Goal: Information Seeking & Learning: Learn about a topic

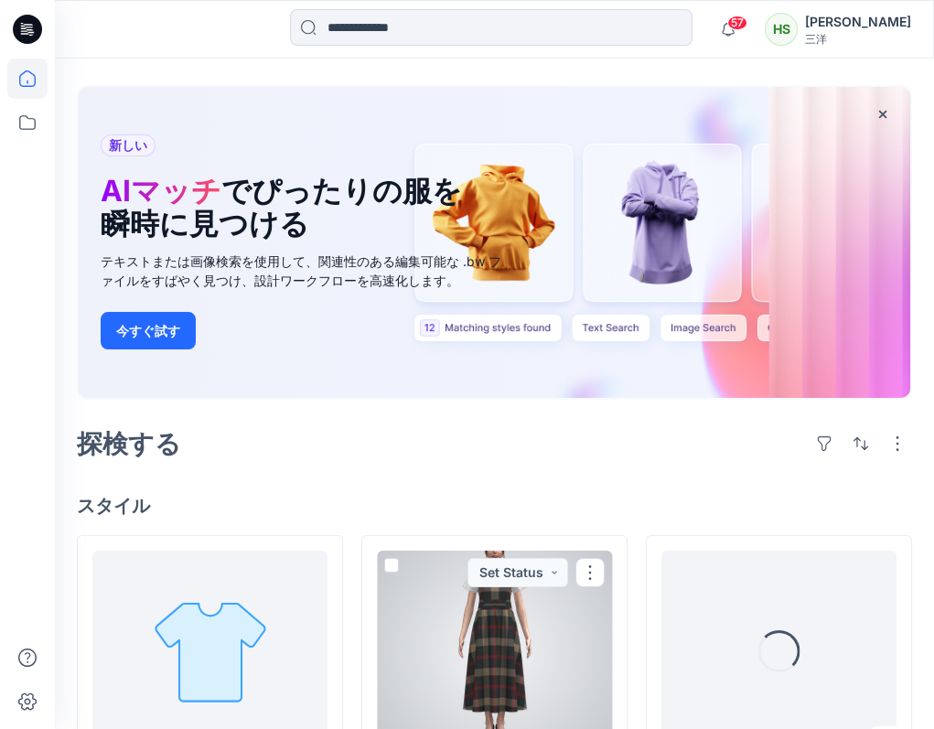
click at [532, 551] on div at bounding box center [494, 651] width 235 height 201
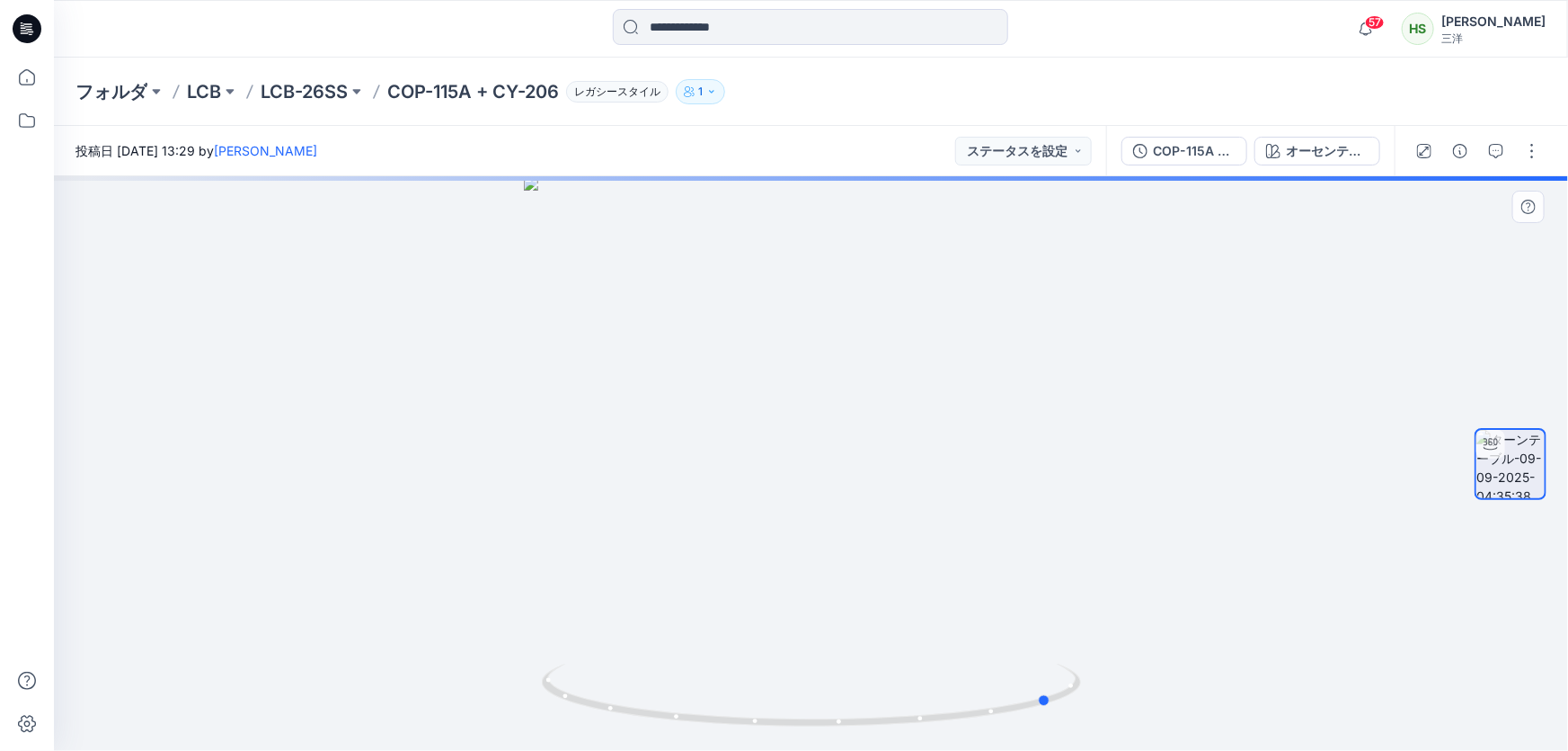
drag, startPoint x: 988, startPoint y: 647, endPoint x: 749, endPoint y: 653, distance: 239.1
click at [749, 653] on div at bounding box center [812, 463] width 1515 height 575
drag, startPoint x: 806, startPoint y: 607, endPoint x: 857, endPoint y: 624, distance: 53.8
click at [855, 624] on div at bounding box center [812, 463] width 1515 height 575
drag, startPoint x: 828, startPoint y: 319, endPoint x: 799, endPoint y: 647, distance: 329.3
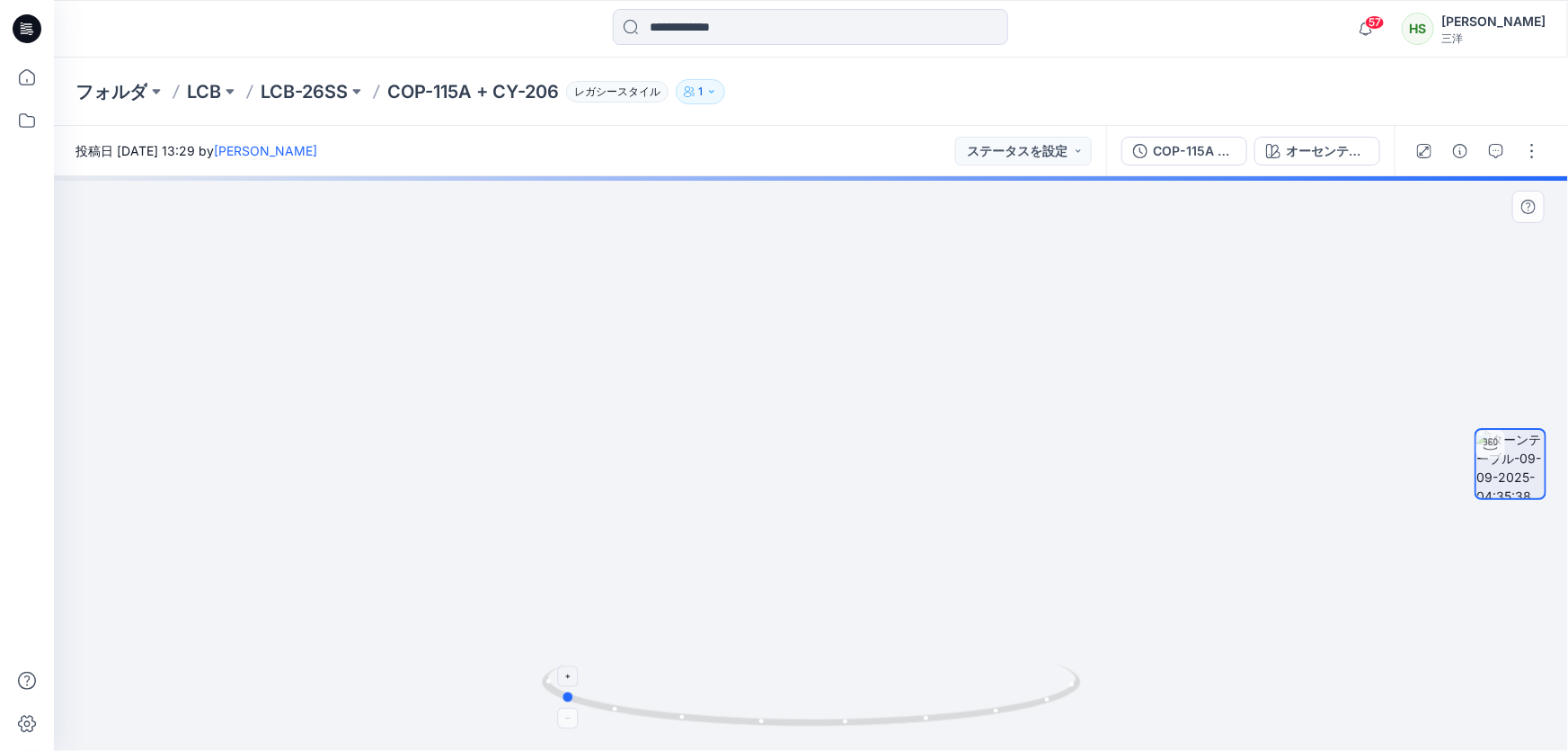
drag, startPoint x: 929, startPoint y: 720, endPoint x: 1046, endPoint y: 708, distance: 117.6
click at [917, 709] on icon at bounding box center [813, 697] width 543 height 68
drag, startPoint x: 949, startPoint y: 688, endPoint x: 1126, endPoint y: 693, distance: 177.1
click at [917, 702] on icon at bounding box center [813, 697] width 543 height 68
click at [917, 692] on icon at bounding box center [813, 697] width 543 height 68
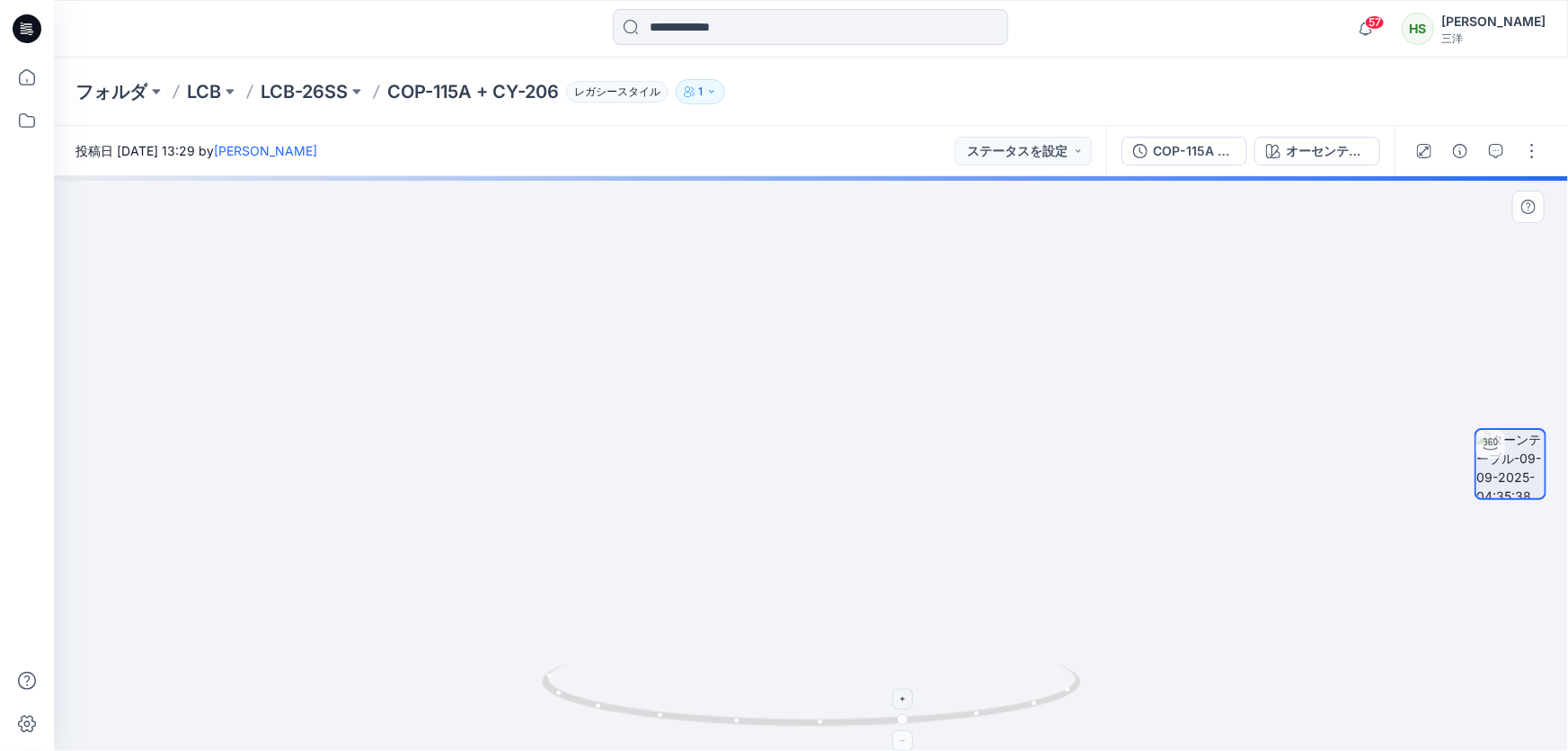
click at [917, 692] on icon at bounding box center [813, 697] width 543 height 68
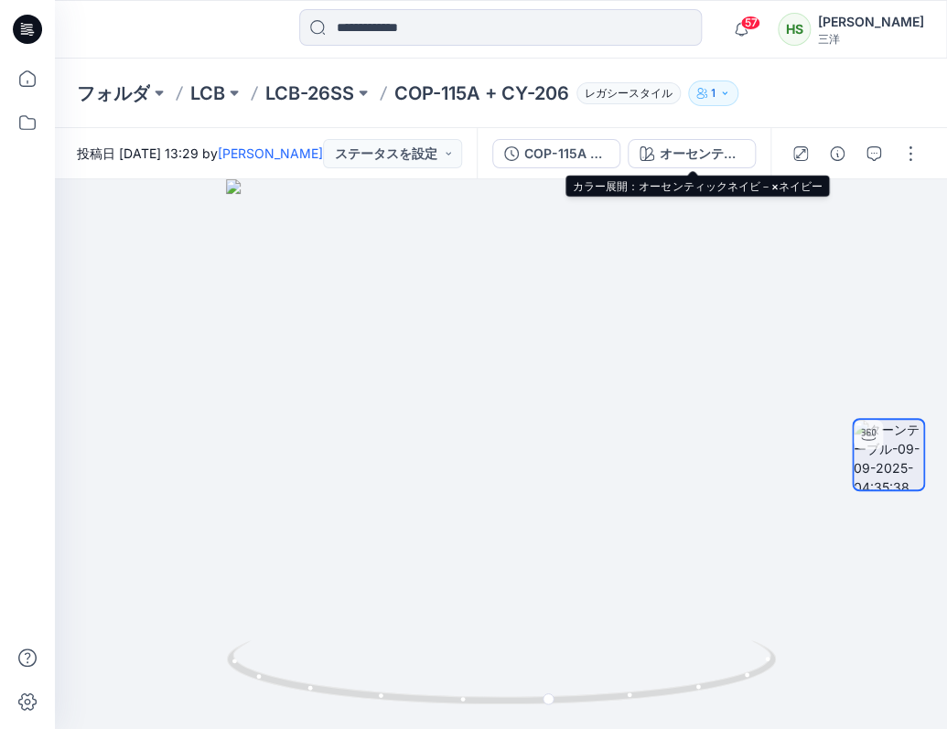
click at [693, 148] on font "オーセンティックネイビ－×ネイビー" at bounding box center [766, 153] width 213 height 16
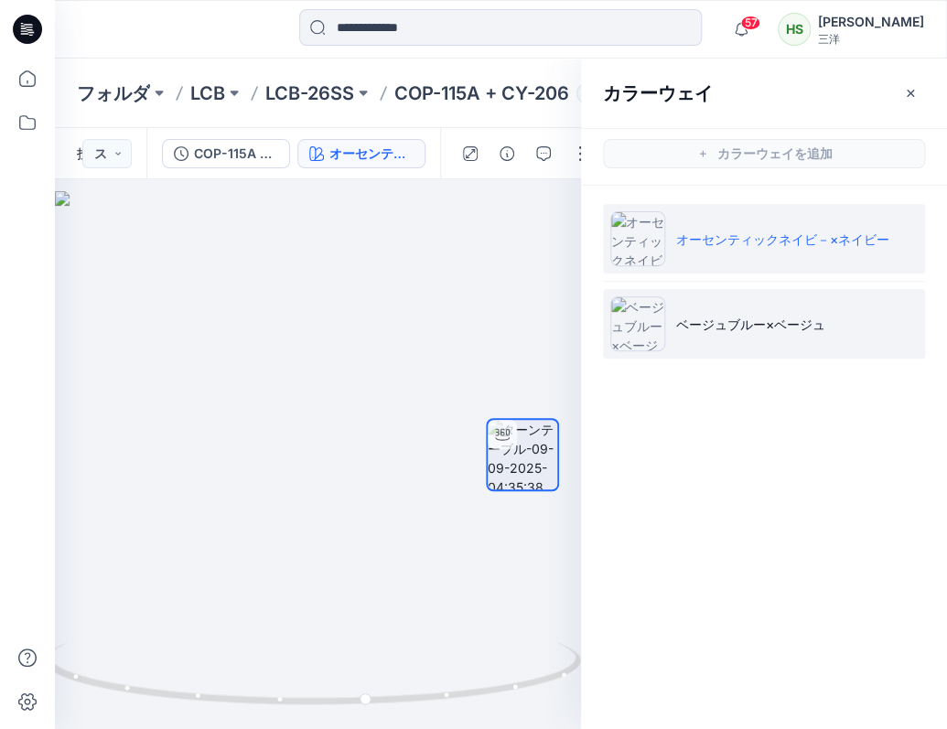
click at [757, 330] on font "ベージュブルー×ベージュ" at bounding box center [750, 325] width 149 height 16
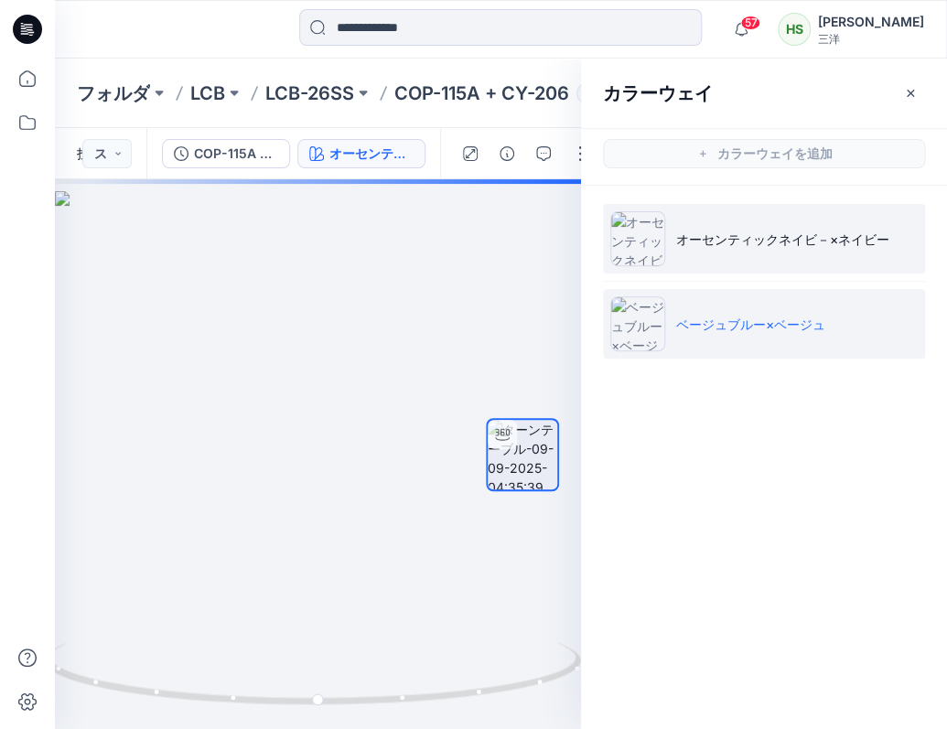
click at [723, 252] on li "オーセンティックネイビ－×ネイビー" at bounding box center [764, 239] width 322 height 70
click at [724, 334] on li "ベージュブルー×ベージュ" at bounding box center [764, 324] width 322 height 70
click at [694, 226] on li "オーセンティックネイビ－×ネイビー" at bounding box center [764, 239] width 322 height 70
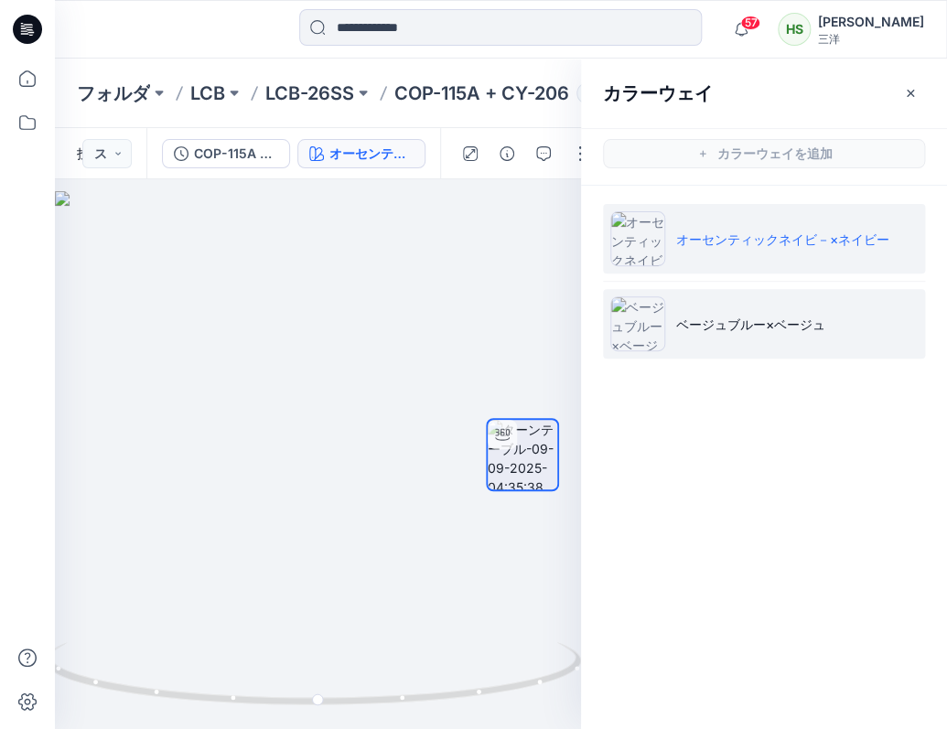
click at [776, 319] on font "ベージュブルー×ベージュ" at bounding box center [750, 325] width 149 height 16
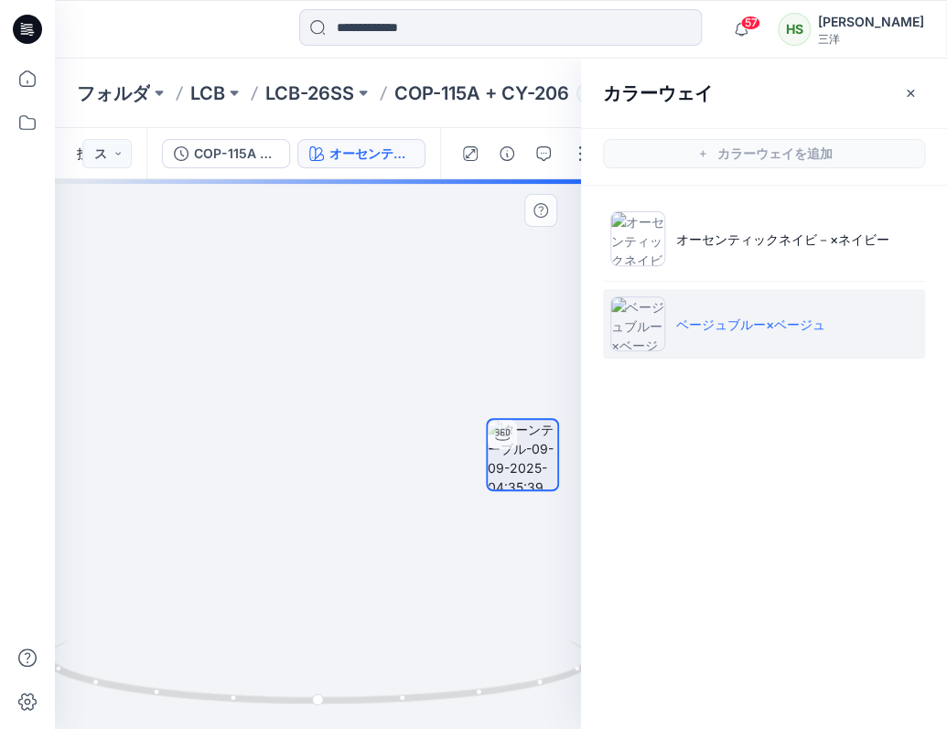
drag, startPoint x: 337, startPoint y: 401, endPoint x: 360, endPoint y: 594, distance: 194.5
drag, startPoint x: 349, startPoint y: 348, endPoint x: 306, endPoint y: 503, distance: 161.4
drag, startPoint x: 401, startPoint y: 466, endPoint x: 160, endPoint y: 460, distance: 240.7
click at [160, 460] on div at bounding box center [318, 454] width 526 height 550
drag, startPoint x: 234, startPoint y: 482, endPoint x: 446, endPoint y: 504, distance: 213.4
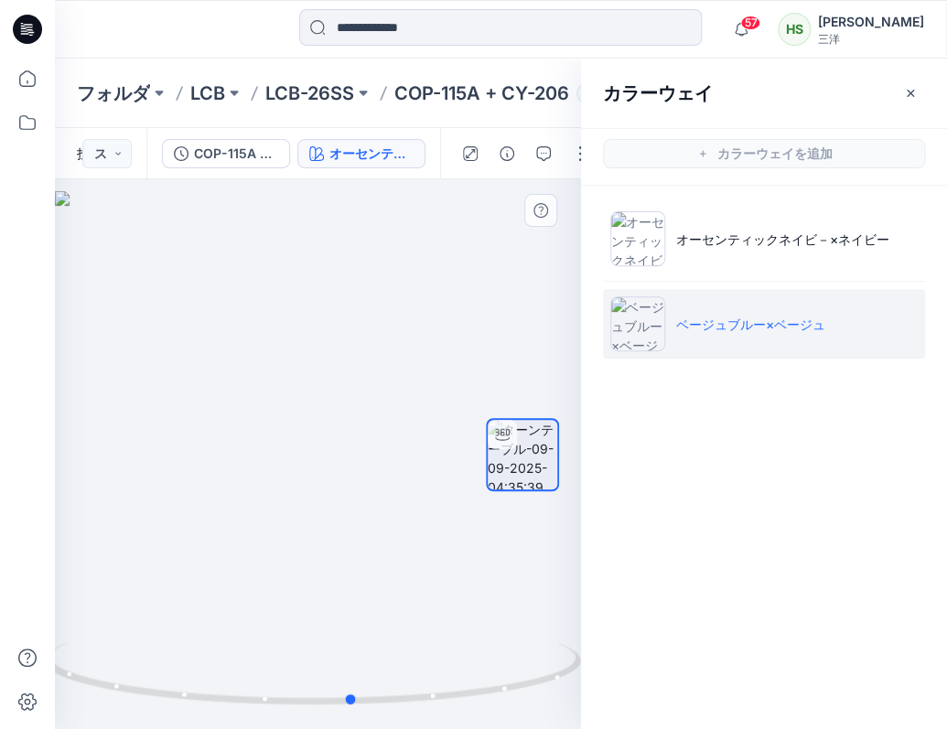
click at [446, 504] on div at bounding box center [318, 454] width 526 height 550
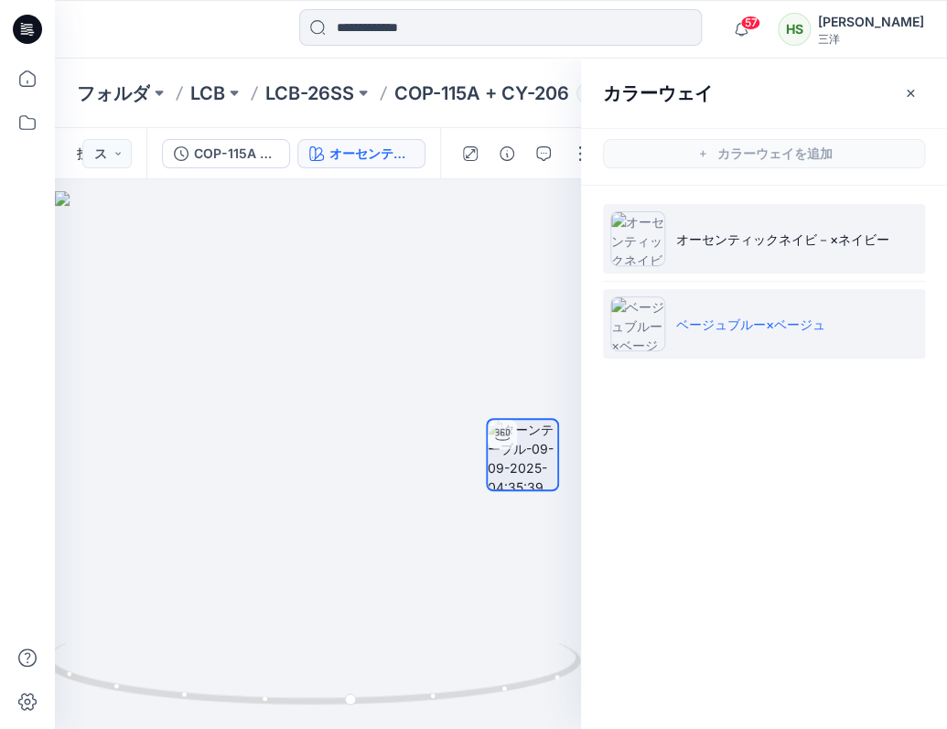
click at [748, 260] on li "オーセンティックネイビ－×ネイビー" at bounding box center [764, 239] width 322 height 70
click at [756, 334] on li "ベージュブルー×ベージュ" at bounding box center [764, 324] width 322 height 70
click at [696, 257] on li "オーセンティックネイビ－×ネイビー" at bounding box center [764, 239] width 322 height 70
click at [713, 317] on font "ベージュブルー×ベージュ" at bounding box center [750, 325] width 149 height 16
click at [664, 241] on img at bounding box center [637, 238] width 55 height 55
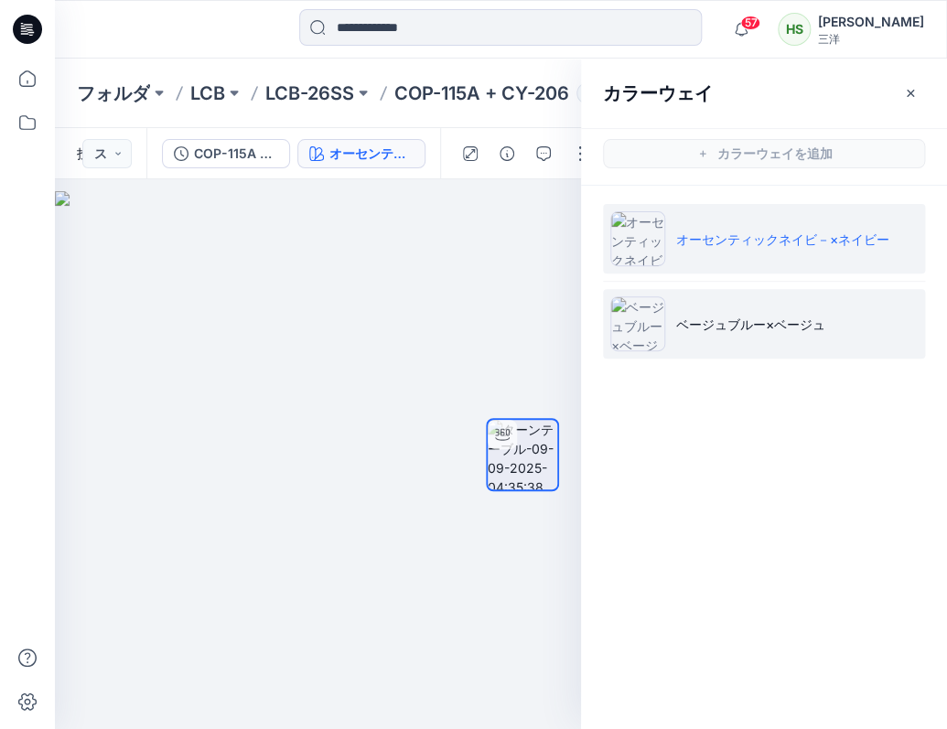
click at [678, 318] on font "ベージュブルー×ベージュ" at bounding box center [750, 325] width 149 height 16
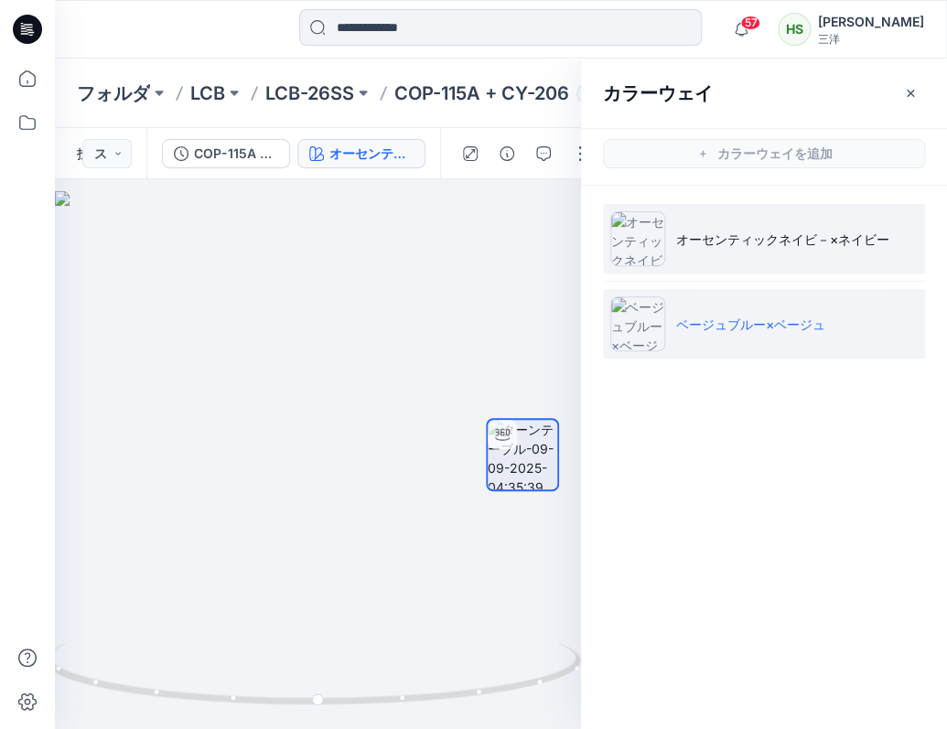
click at [663, 248] on img at bounding box center [637, 238] width 55 height 55
click at [681, 325] on font "ベージュブルー×ベージュ" at bounding box center [750, 325] width 149 height 16
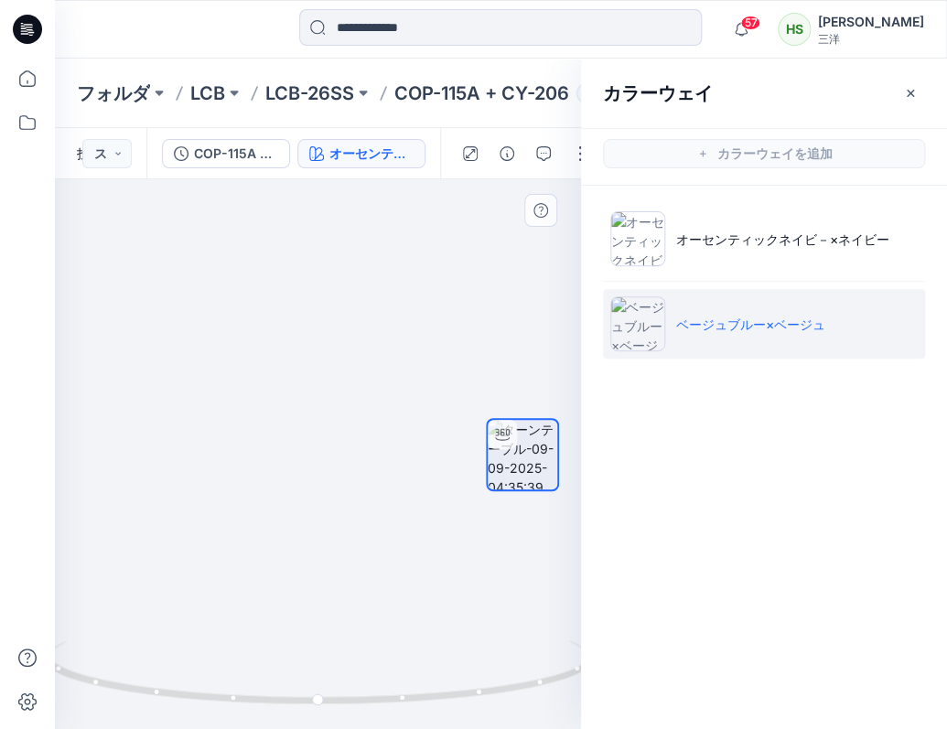
drag, startPoint x: 377, startPoint y: 201, endPoint x: 362, endPoint y: 605, distance: 403.7
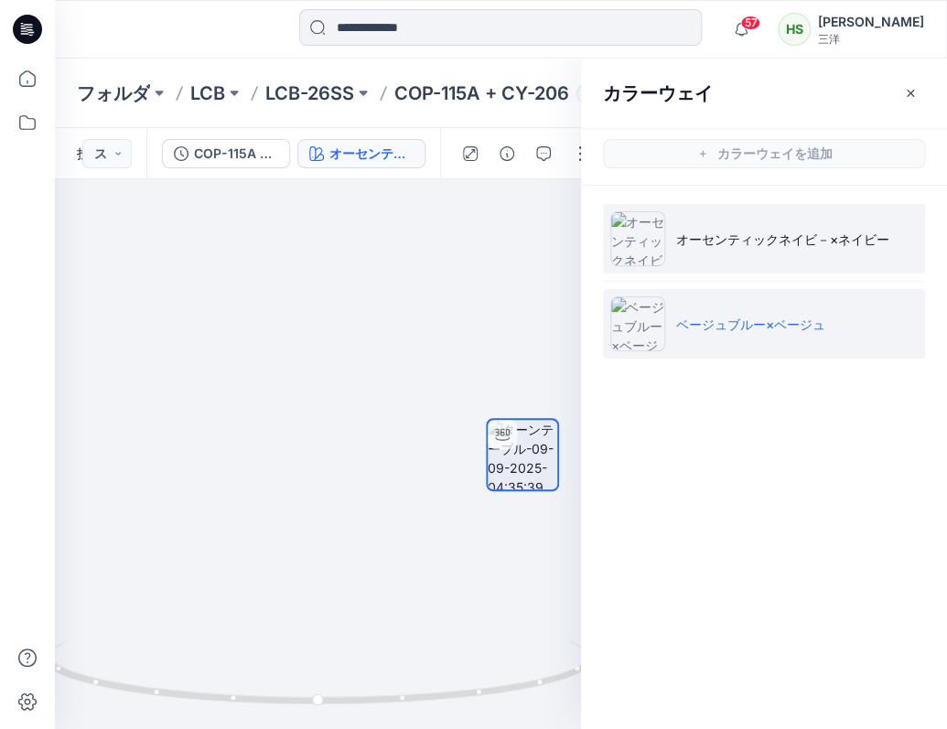
click at [784, 250] on li "オーセンティックネイビ－×ネイビー" at bounding box center [764, 239] width 322 height 70
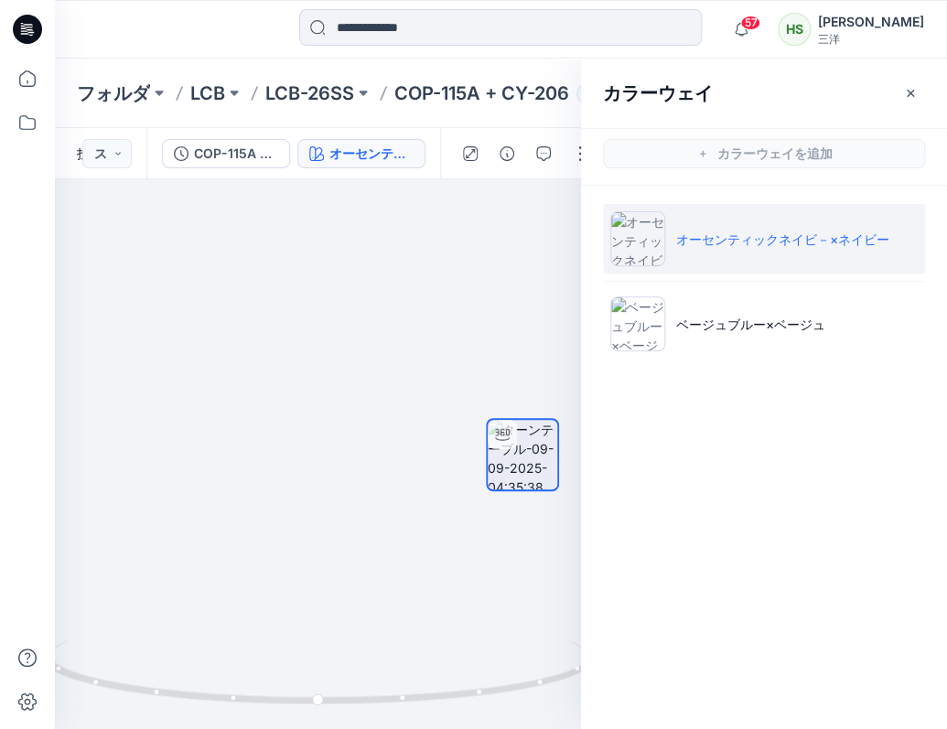
drag, startPoint x: 364, startPoint y: 313, endPoint x: 334, endPoint y: 769, distance: 457.5
drag, startPoint x: 256, startPoint y: 476, endPoint x: 257, endPoint y: 540, distance: 64.0
click at [908, 97] on icon "button" at bounding box center [910, 93] width 15 height 15
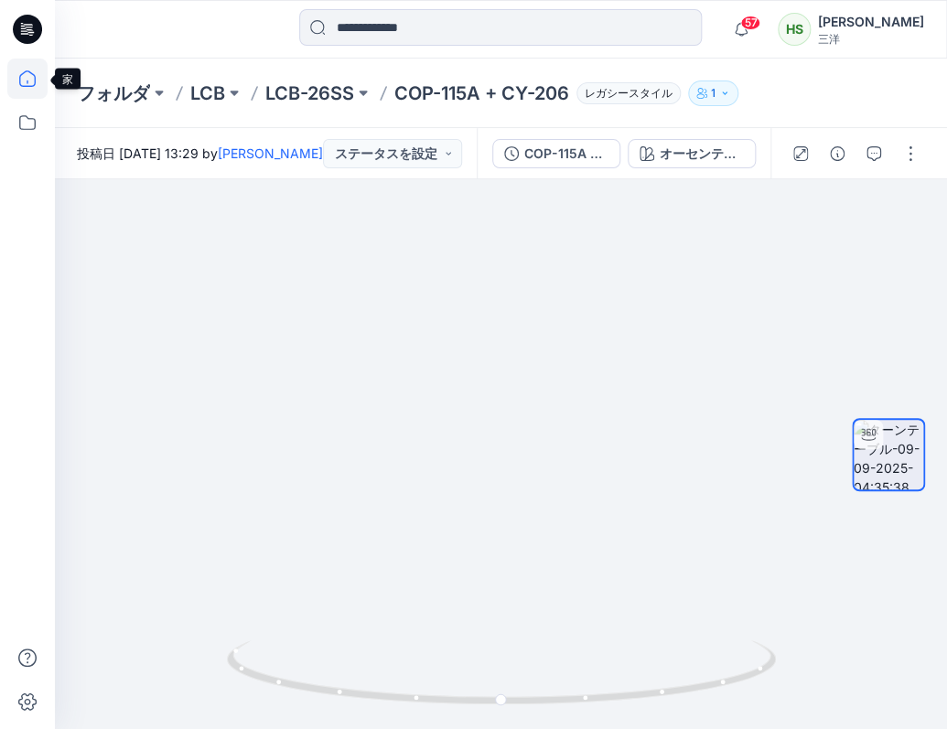
click at [32, 85] on icon at bounding box center [27, 78] width 16 height 16
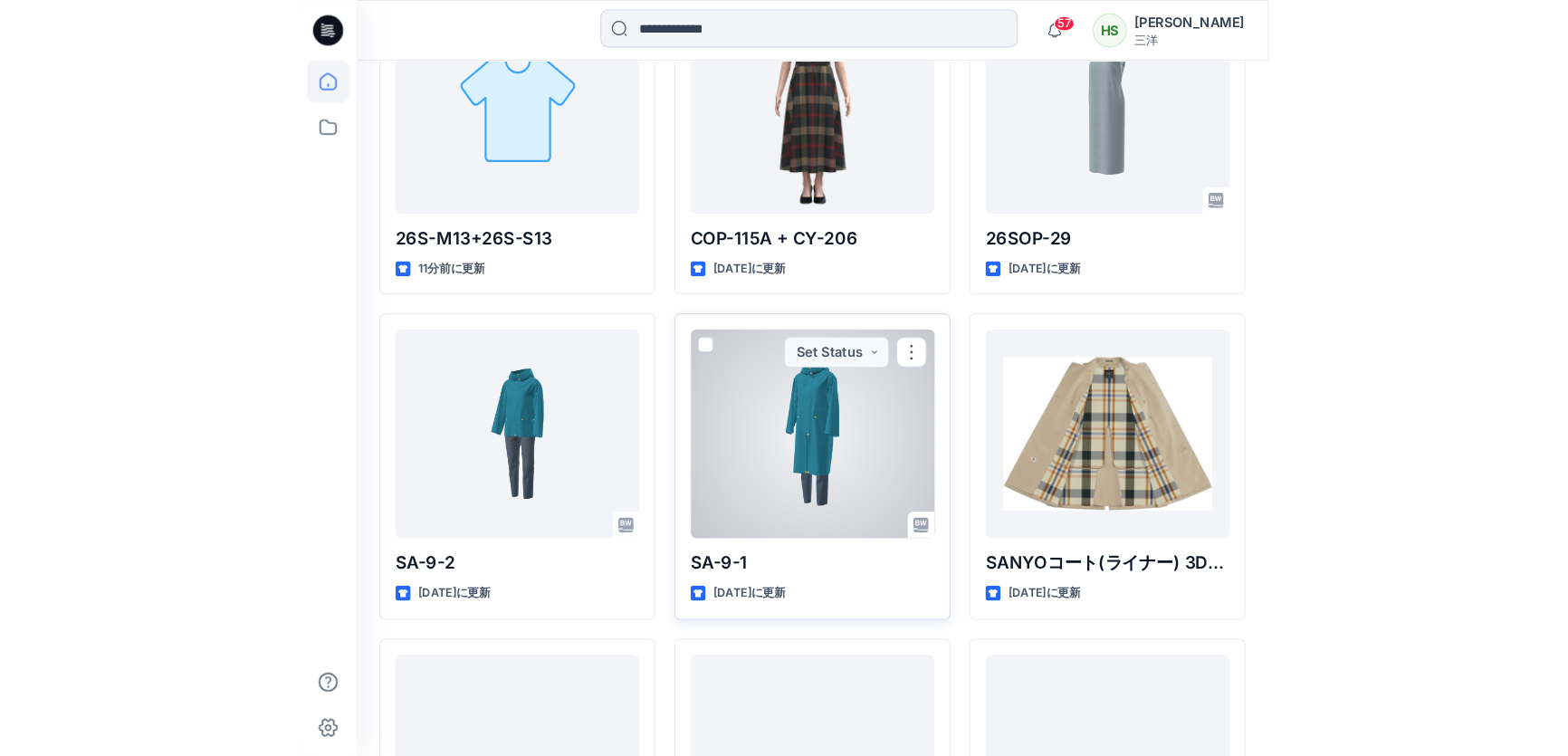
scroll to position [576, 0]
